Goal: Use online tool/utility: Utilize a website feature to perform a specific function

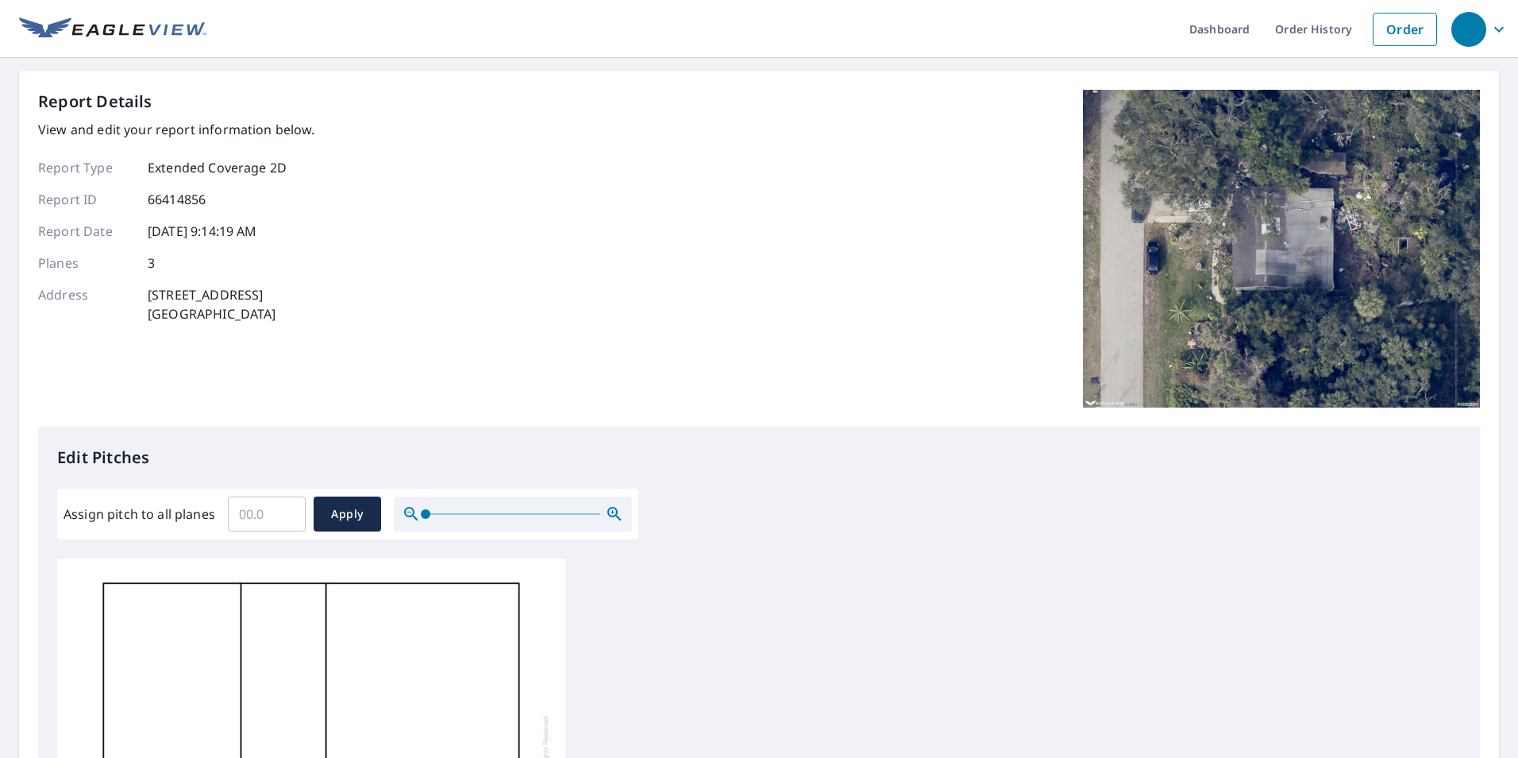
scroll to position [16, 0]
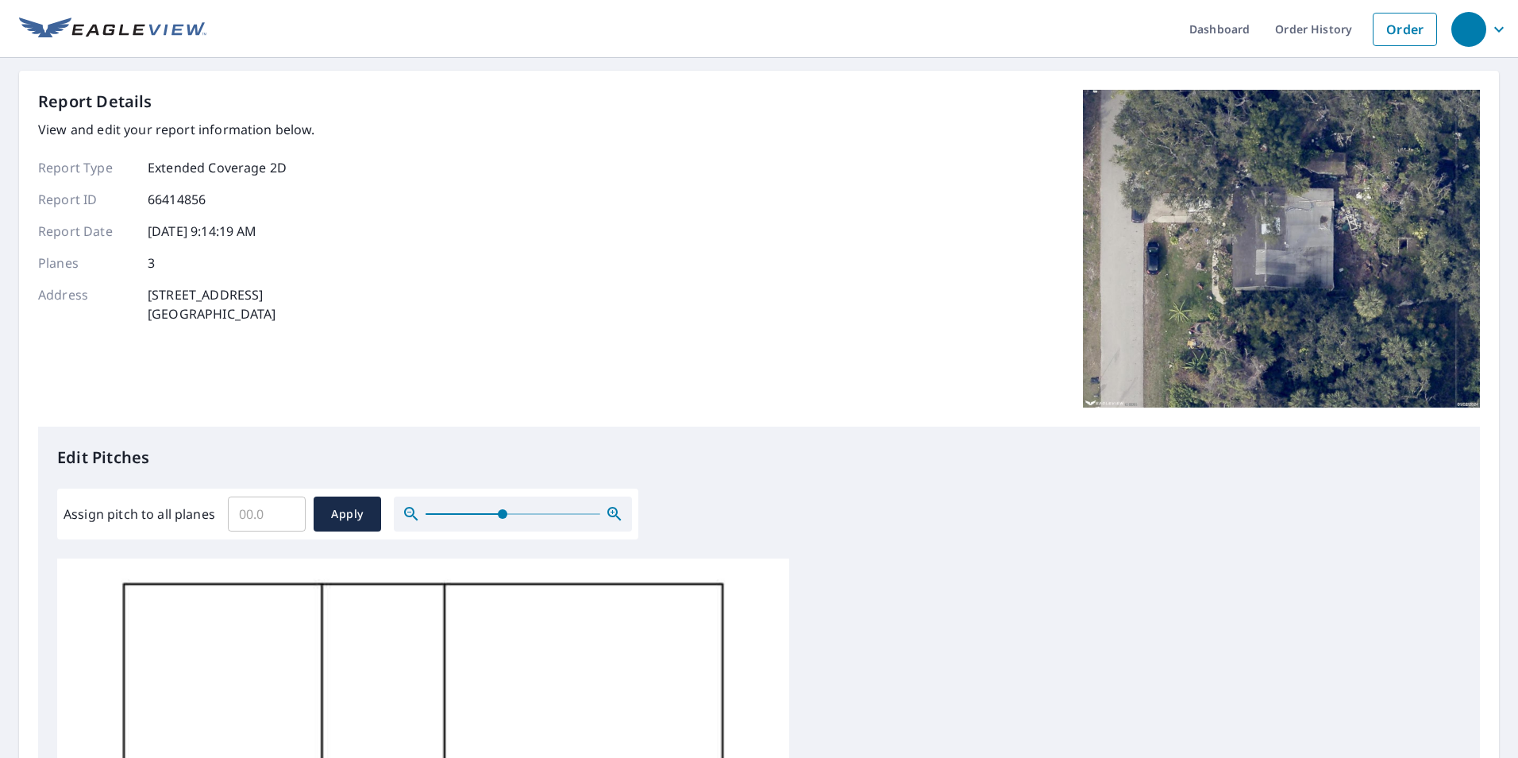
drag, startPoint x: 417, startPoint y: 513, endPoint x: 501, endPoint y: 512, distance: 84.2
click at [501, 512] on span at bounding box center [503, 514] width 10 height 10
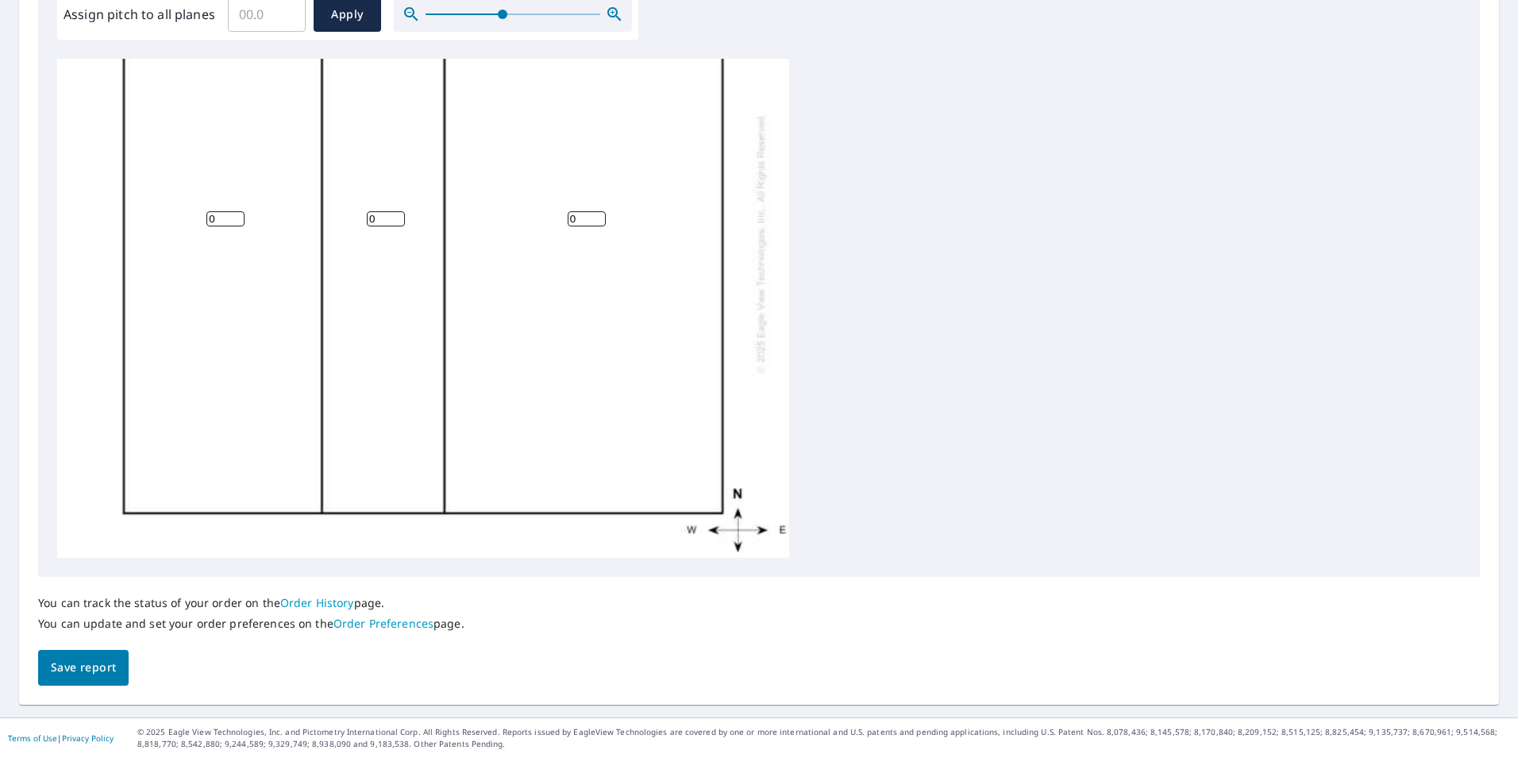
scroll to position [0, 0]
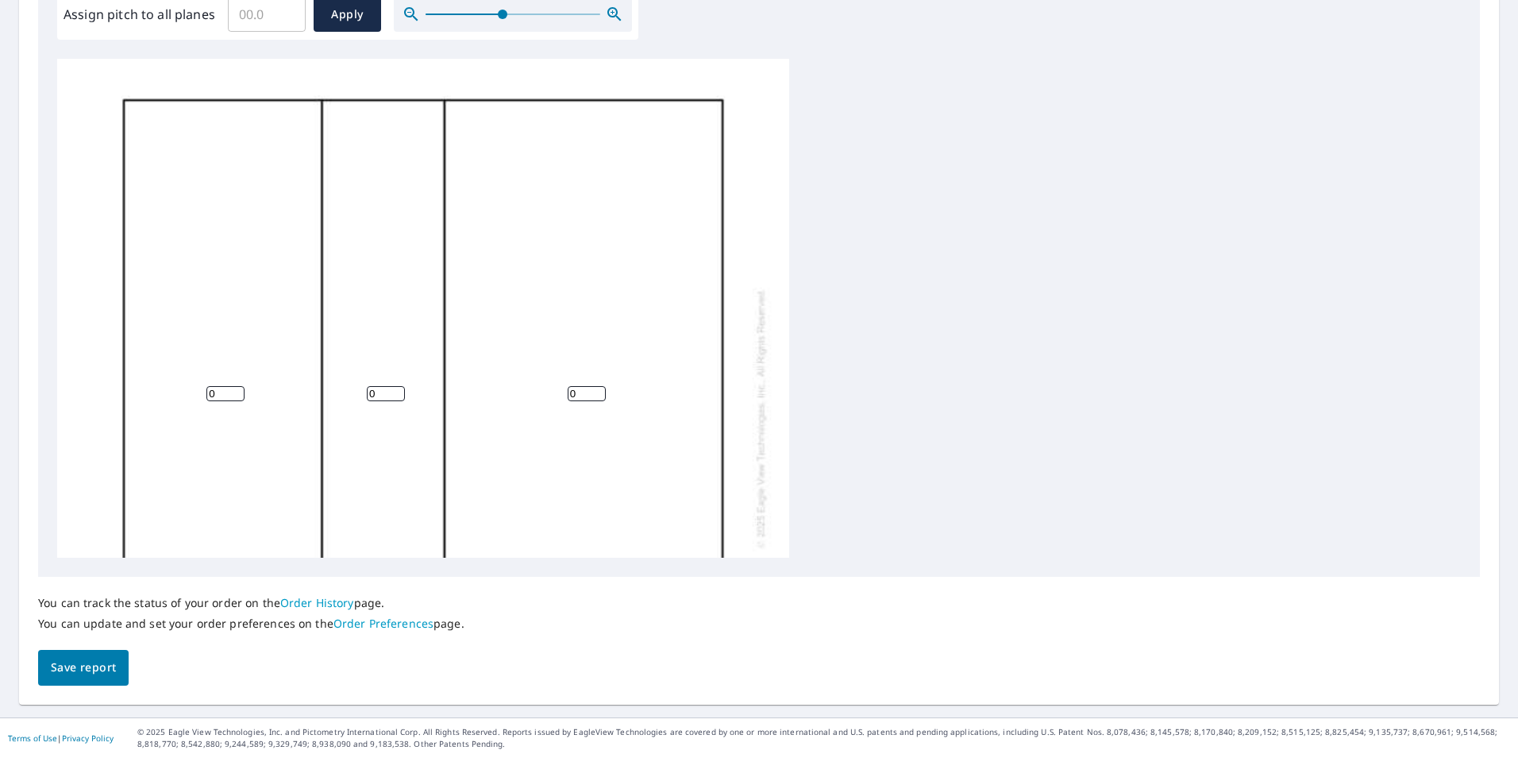
click at [214, 387] on input "0" at bounding box center [225, 393] width 38 height 15
click at [237, 391] on input "1" at bounding box center [225, 393] width 38 height 15
click at [237, 391] on input "2" at bounding box center [225, 393] width 38 height 15
click at [237, 391] on input "3" at bounding box center [225, 393] width 38 height 15
type input "4"
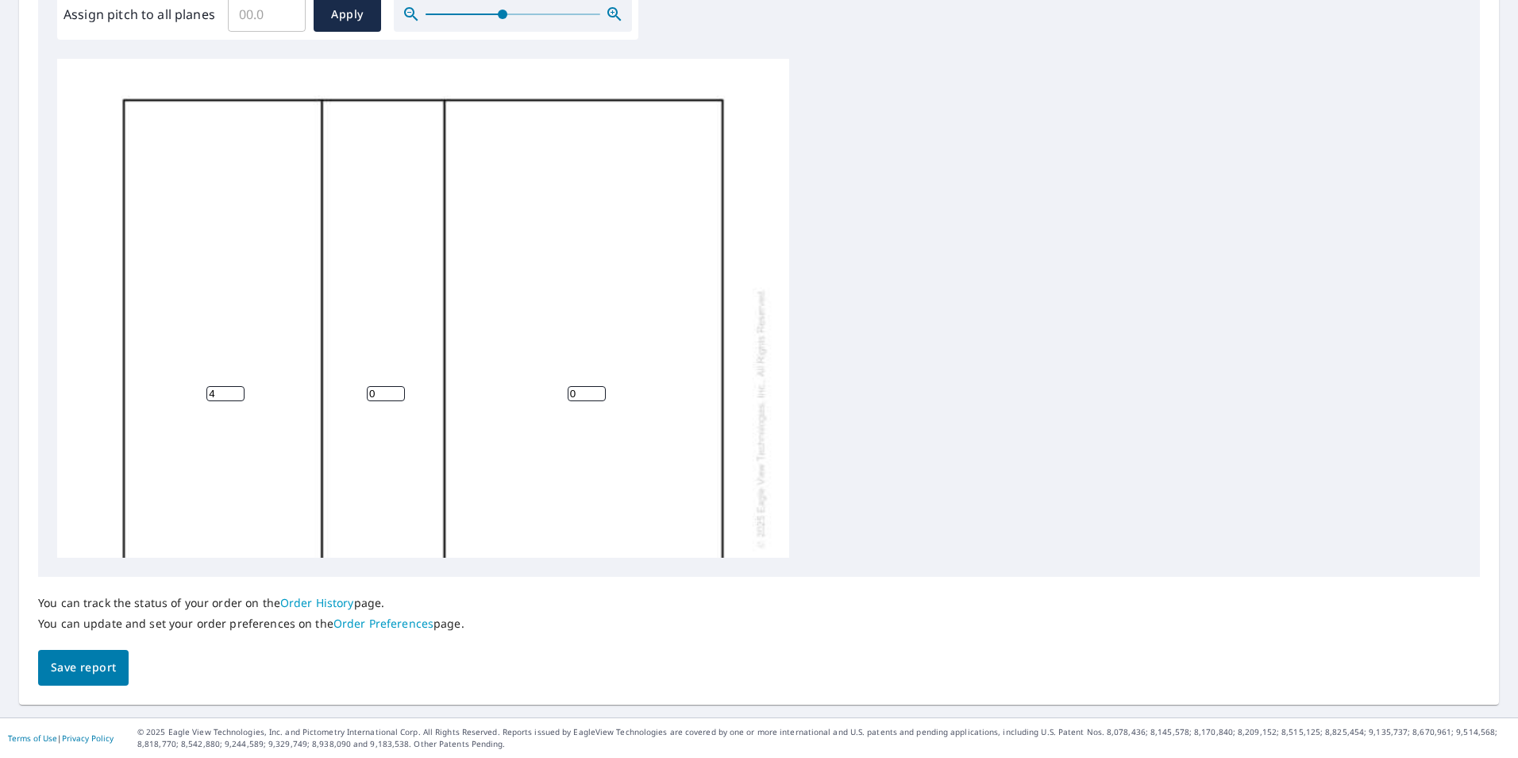
click at [237, 391] on input "4" at bounding box center [225, 393] width 38 height 15
click at [401, 390] on input "1" at bounding box center [386, 393] width 38 height 15
click at [400, 390] on input "2" at bounding box center [386, 393] width 38 height 15
click at [400, 390] on input "3" at bounding box center [386, 393] width 38 height 15
type input "4"
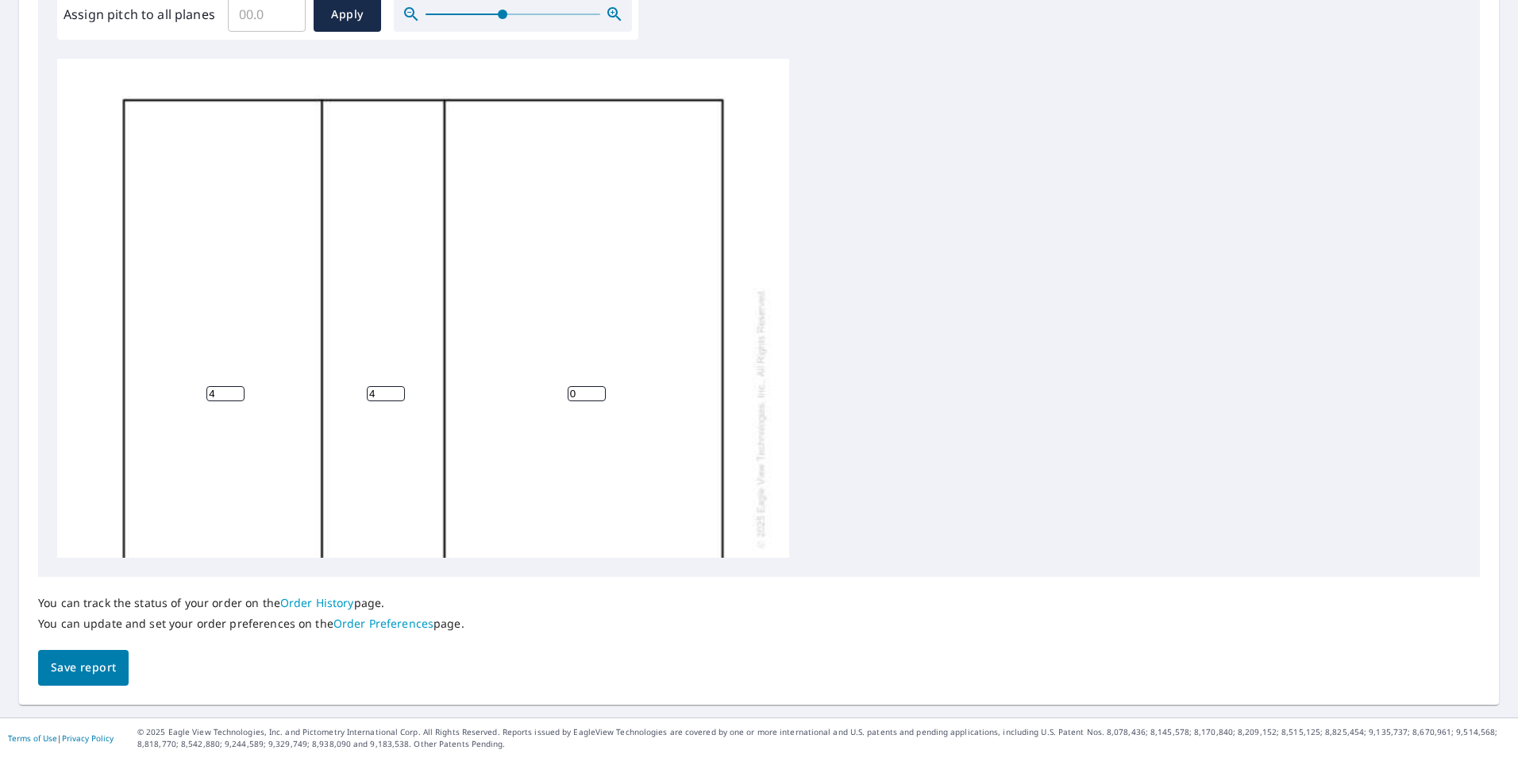
click at [400, 390] on input "4" at bounding box center [386, 393] width 38 height 15
click at [598, 390] on input "1" at bounding box center [587, 393] width 38 height 15
click at [599, 394] on input "2" at bounding box center [587, 393] width 38 height 15
click at [599, 394] on input "1" at bounding box center [587, 393] width 38 height 15
click at [599, 393] on input "2" at bounding box center [587, 393] width 38 height 15
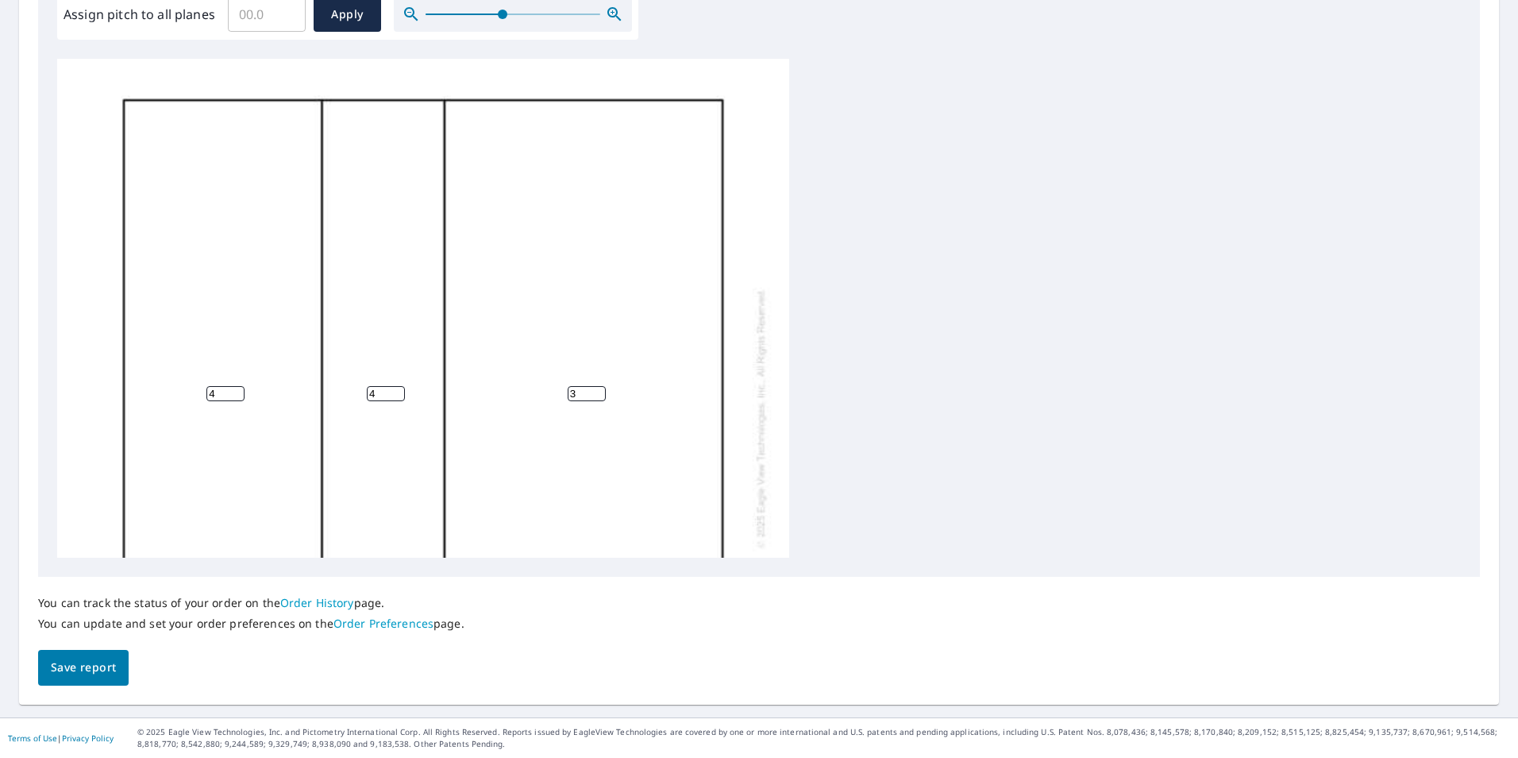
click at [599, 392] on input "3" at bounding box center [587, 393] width 38 height 15
type input "4"
click at [599, 392] on input "4" at bounding box center [587, 393] width 38 height 15
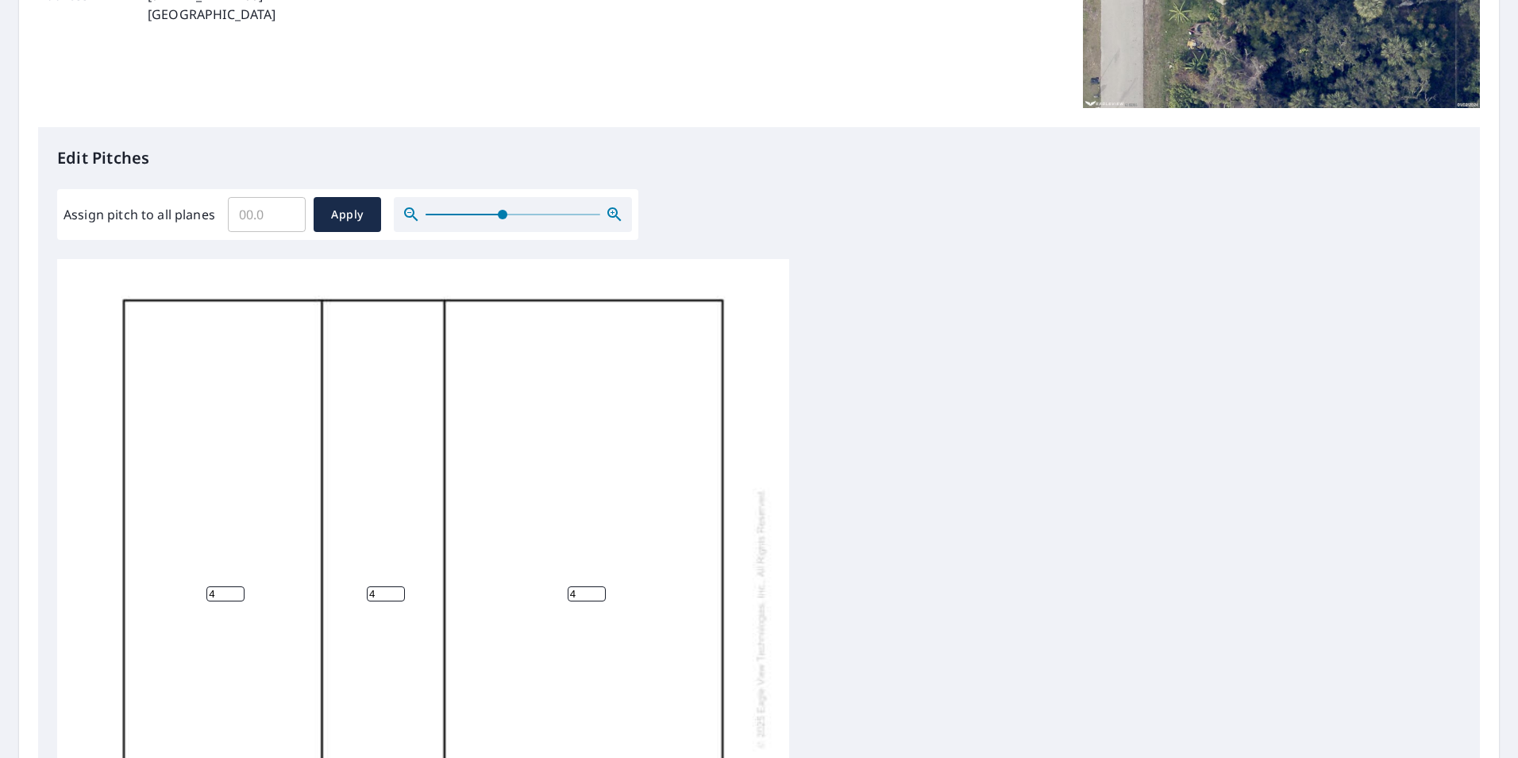
scroll to position [261, 0]
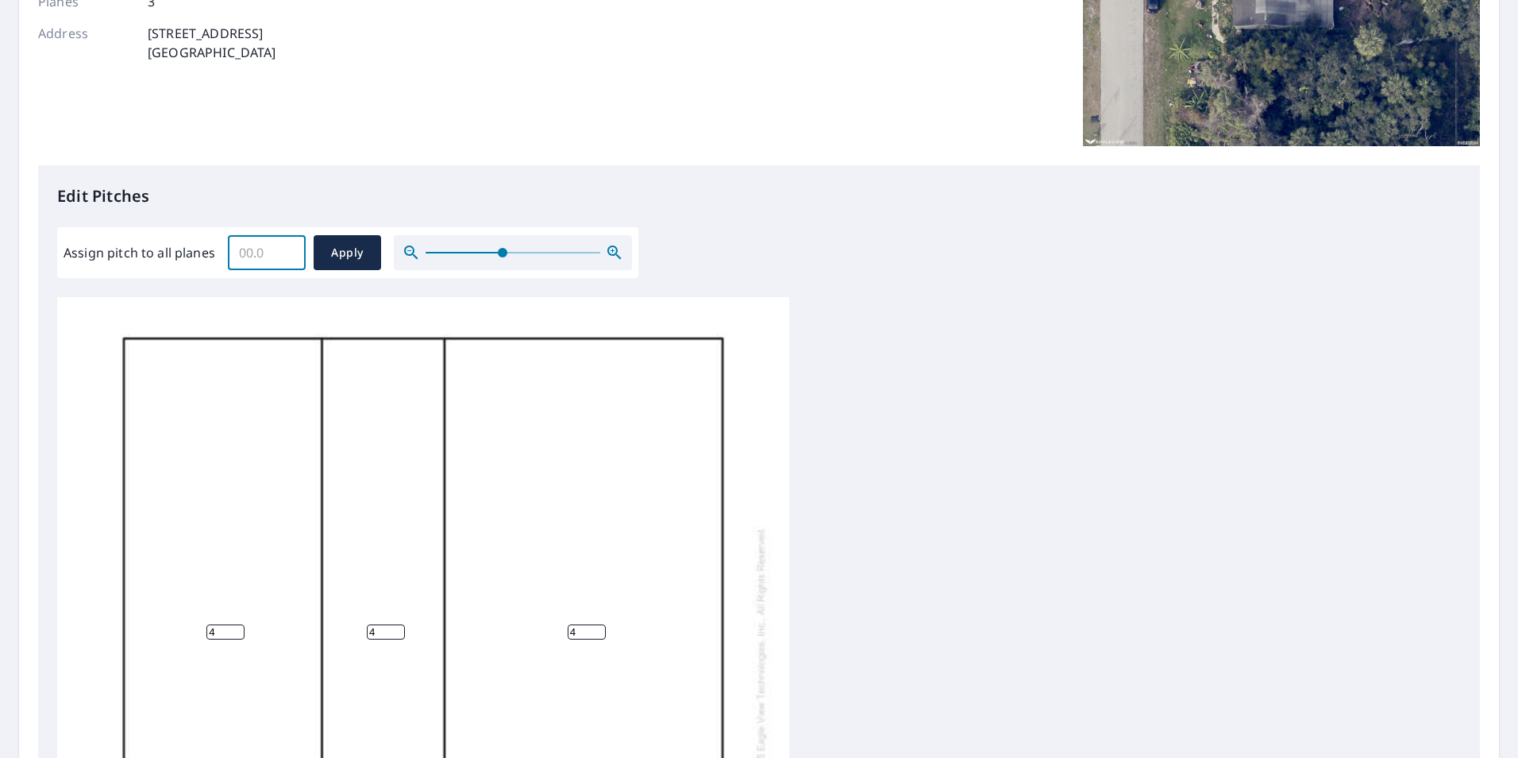
click at [265, 260] on input "Assign pitch to all planes" at bounding box center [267, 252] width 78 height 44
click at [287, 248] on input "0.1" at bounding box center [267, 252] width 78 height 44
click at [287, 248] on input "0.2" at bounding box center [267, 252] width 78 height 44
click at [287, 248] on input "0.3" at bounding box center [267, 252] width 78 height 44
type input "0.4"
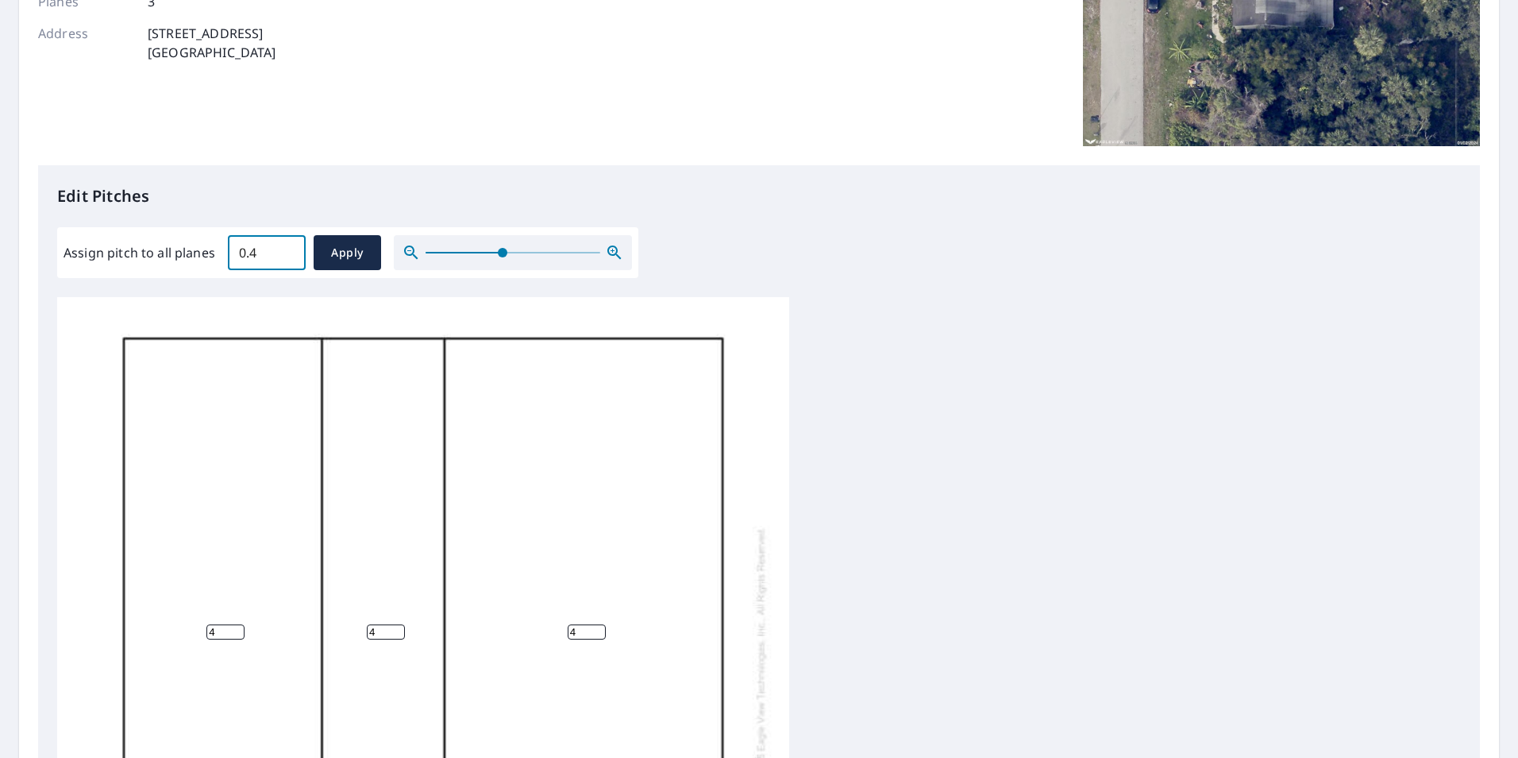
click at [287, 248] on input "0.4" at bounding box center [267, 252] width 78 height 44
